Goal: Find specific page/section: Find specific page/section

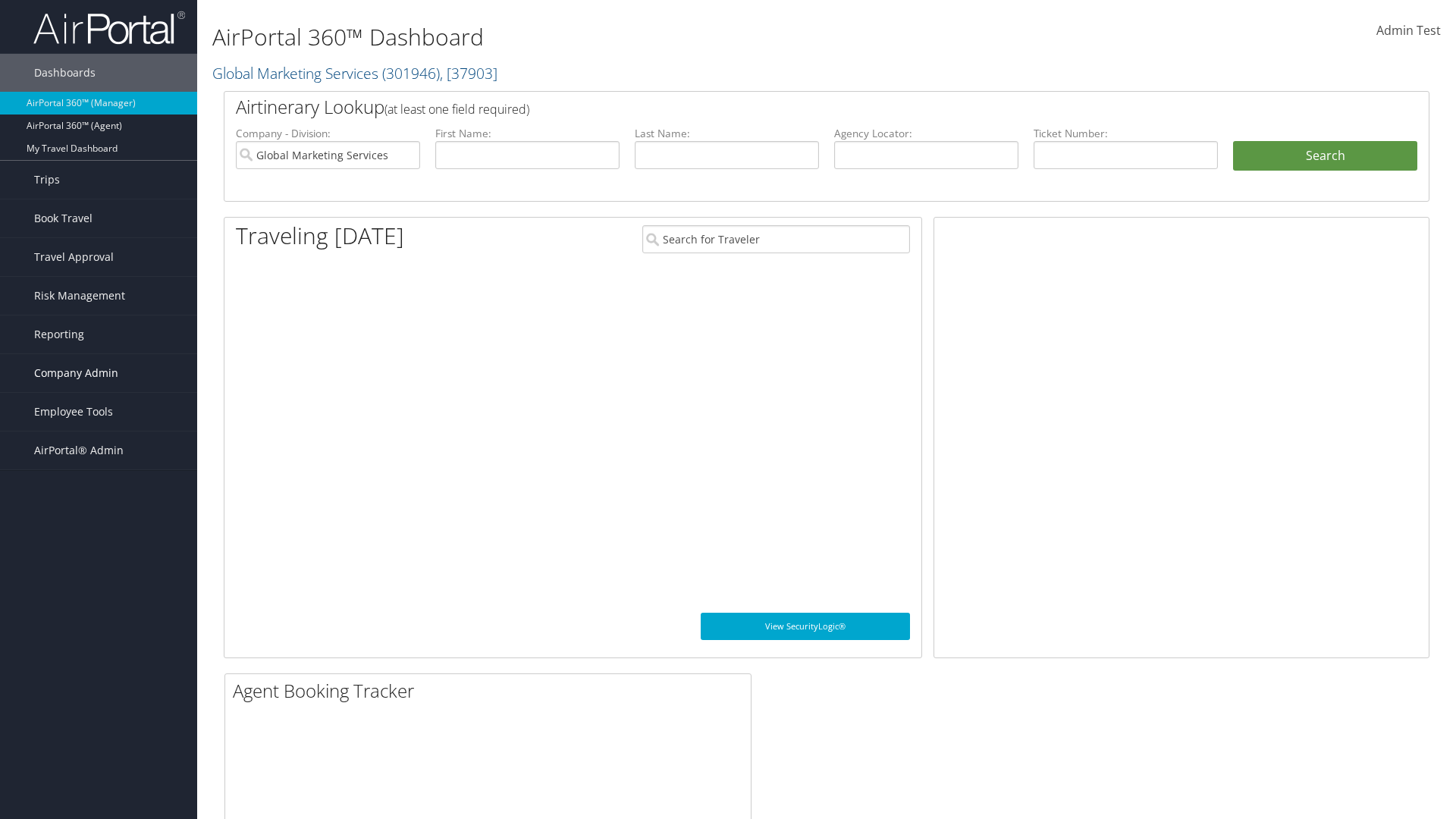
click at [99, 373] on span "Company Admin" at bounding box center [76, 373] width 85 height 38
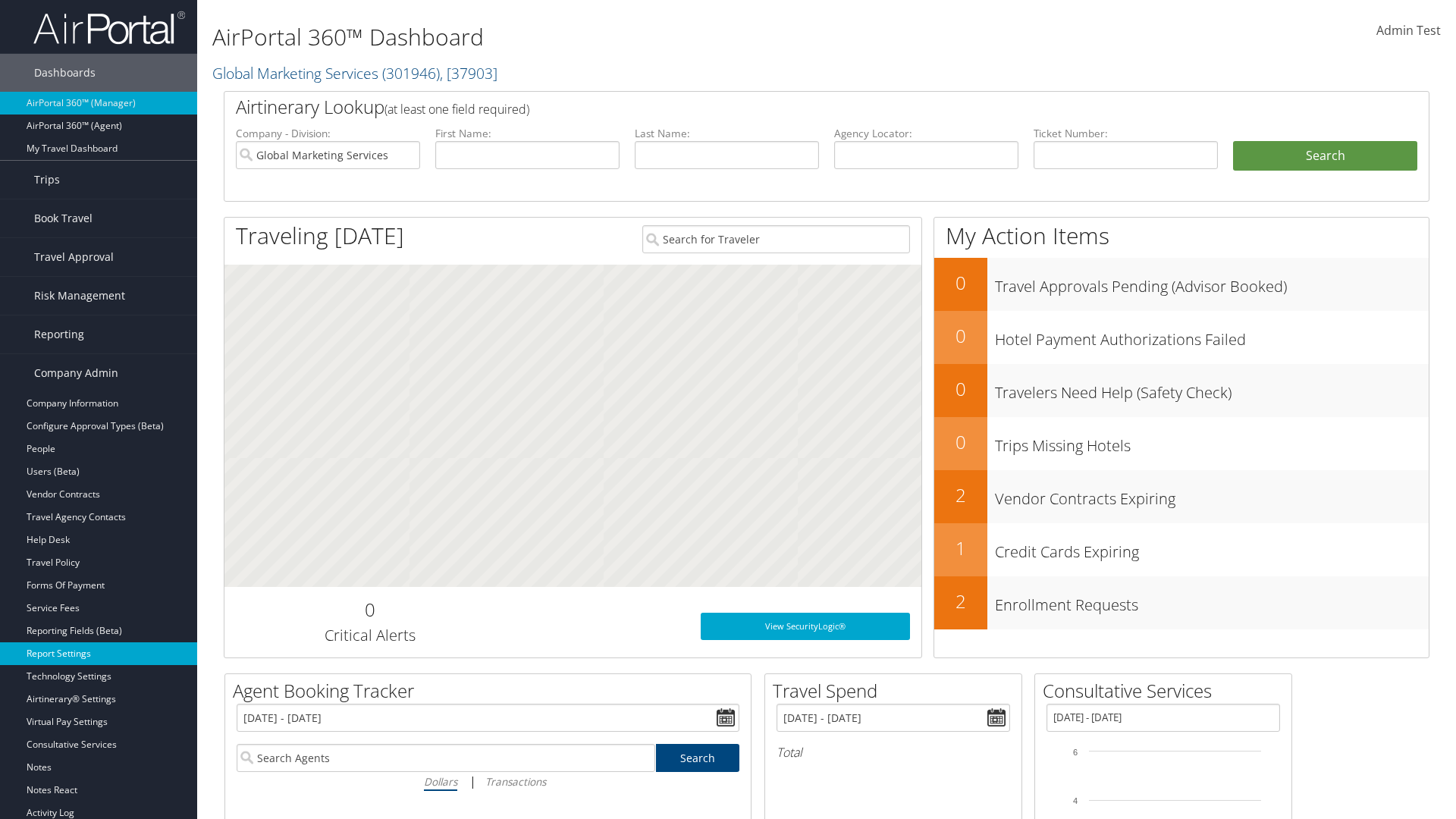
click at [99, 654] on link "Report Settings" at bounding box center [99, 654] width 197 height 23
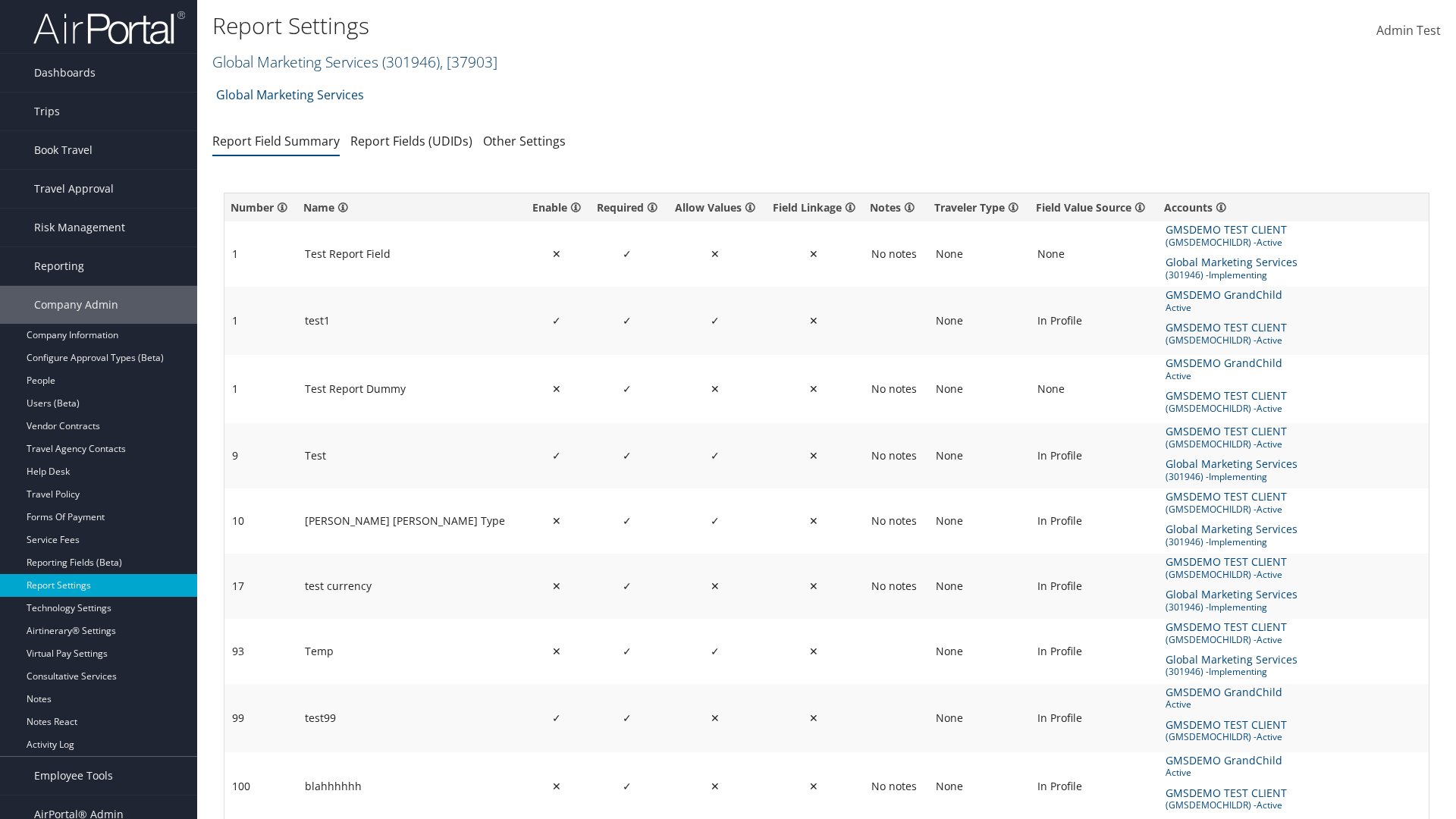
click at [293, 61] on link "Global Marketing Services ( 301946 ) , [ 37903 ]" at bounding box center [354, 62] width 285 height 21
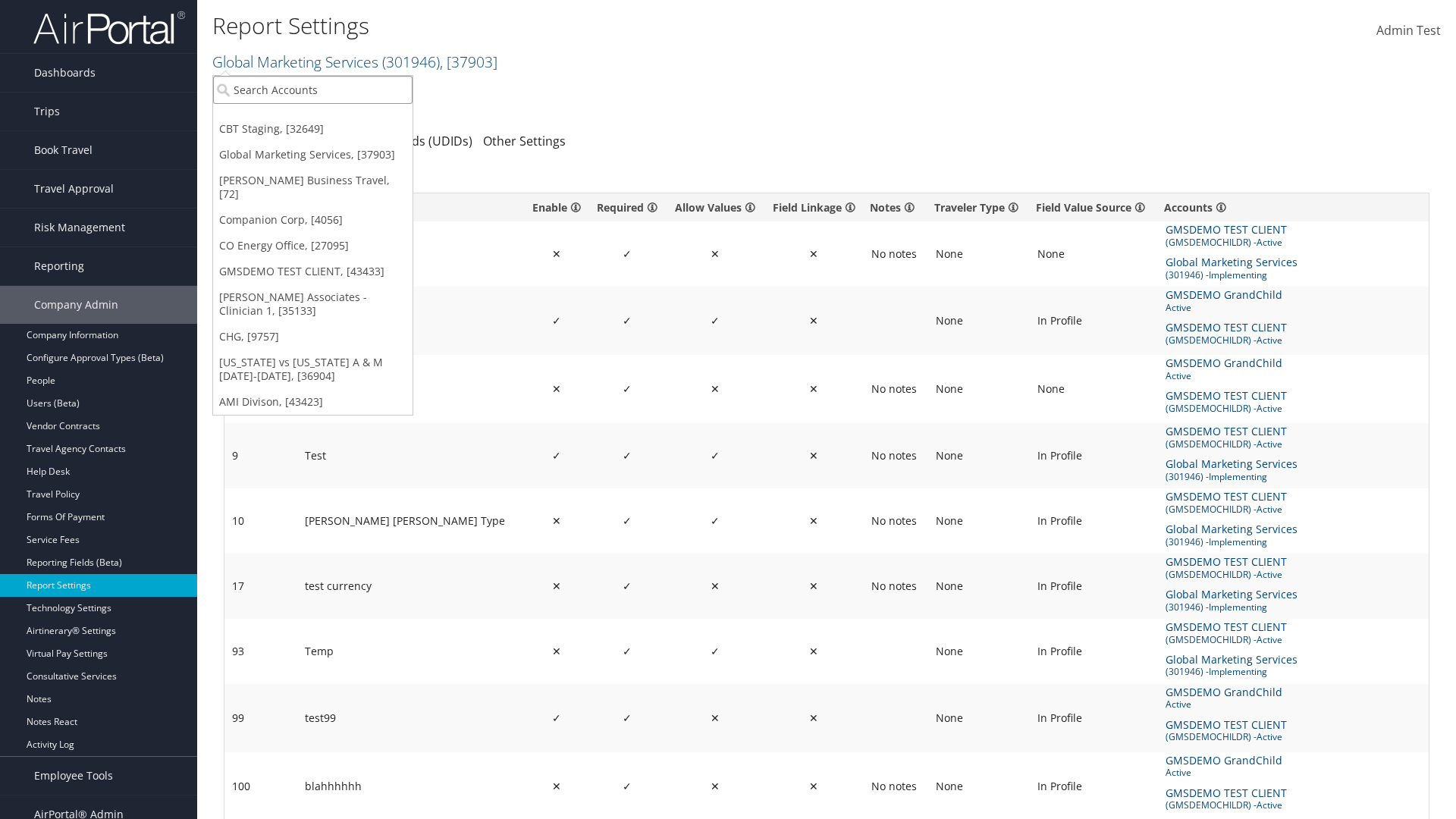
click at [312, 89] on input "search" at bounding box center [313, 90] width 199 height 28
type input "CBTSTG"
click at [312, 118] on div "CBT Staging (CBTSTG), [32649]" at bounding box center [313, 118] width 216 height 14
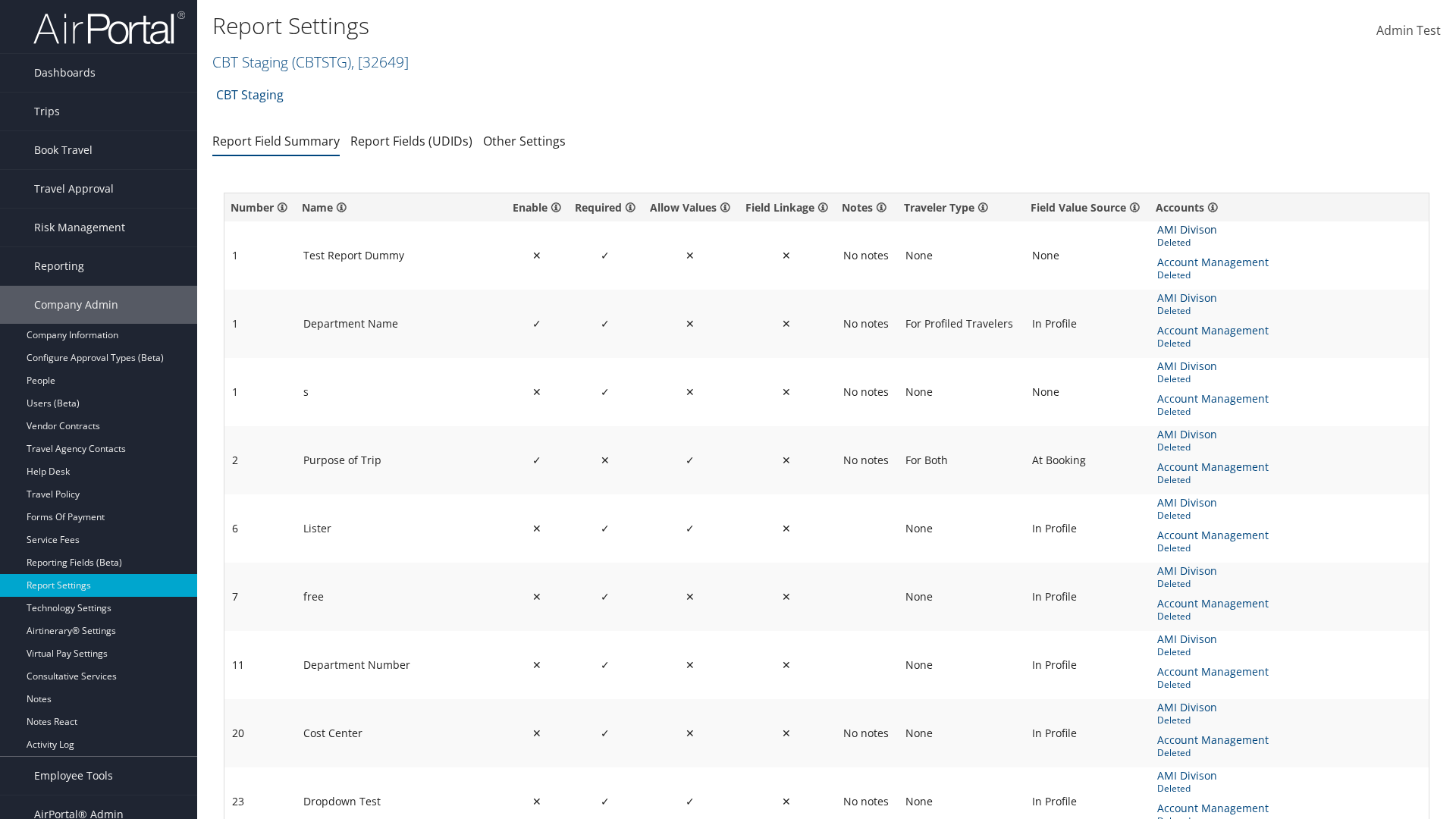
click at [1186, 229] on span "AMI Divison" at bounding box center [1188, 230] width 63 height 17
